Goal: Navigation & Orientation: Find specific page/section

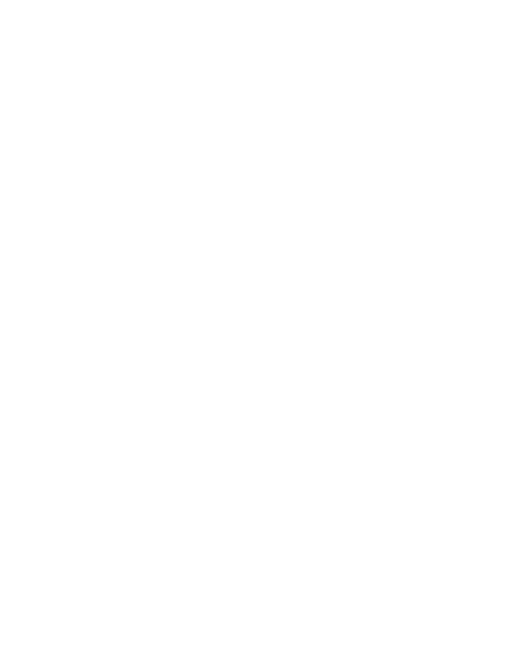
click at [335, 420] on span "Da scoprire" at bounding box center [325, 414] width 39 height 11
click at [75, 276] on span "Familienhotels" at bounding box center [82, 269] width 72 height 13
click at [312, 243] on h4 "Movi Family Apart-Hotel" at bounding box center [387, 249] width 206 height 17
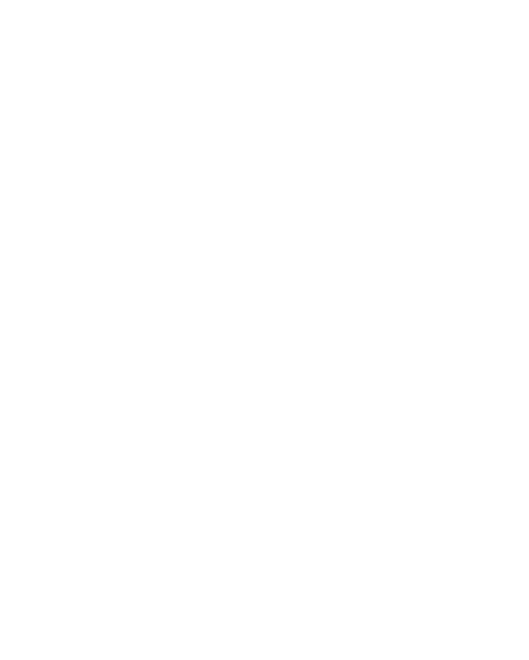
scroll to position [10, 0]
click at [53, 277] on img at bounding box center [264, 198] width 529 height 298
click at [347, 197] on div at bounding box center [387, 175] width 232 height 131
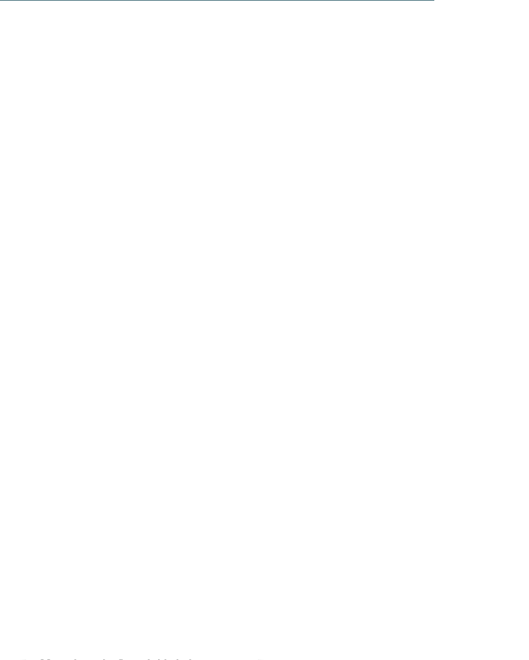
scroll to position [4476, 0]
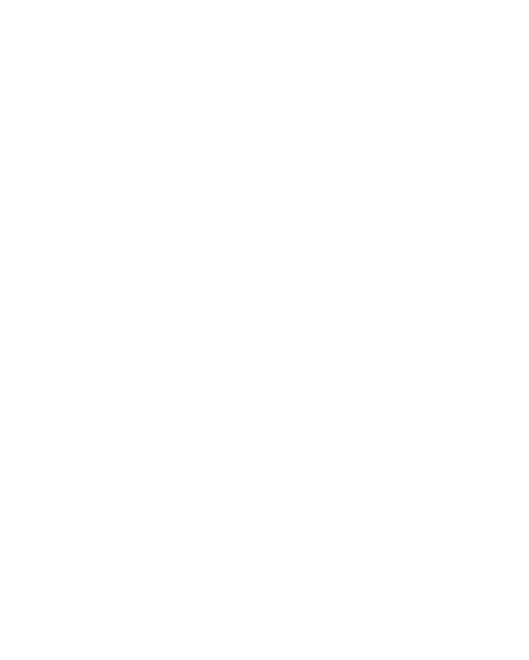
click at [320, 309] on h4 "Adventure Family Hotel Maria ****" at bounding box center [387, 326] width 206 height 35
